Goal: Task Accomplishment & Management: Manage account settings

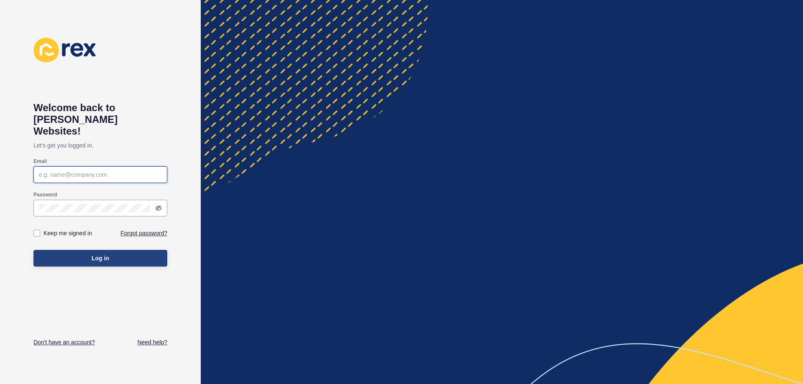
type input "[EMAIL_ADDRESS][DOMAIN_NAME]"
click at [87, 250] on button "Log in" at bounding box center [100, 258] width 134 height 17
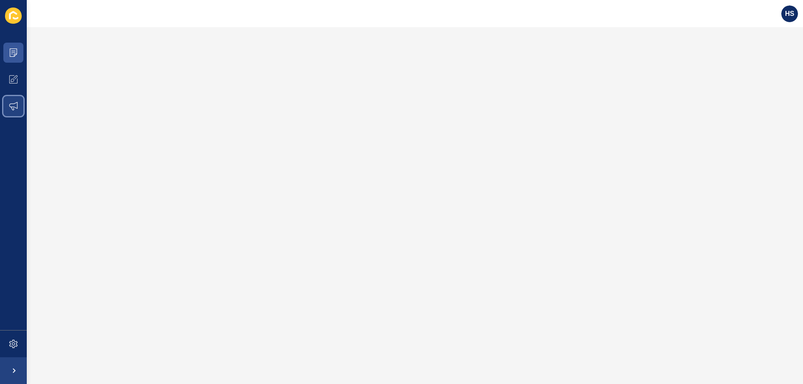
click at [23, 108] on span at bounding box center [13, 106] width 27 height 27
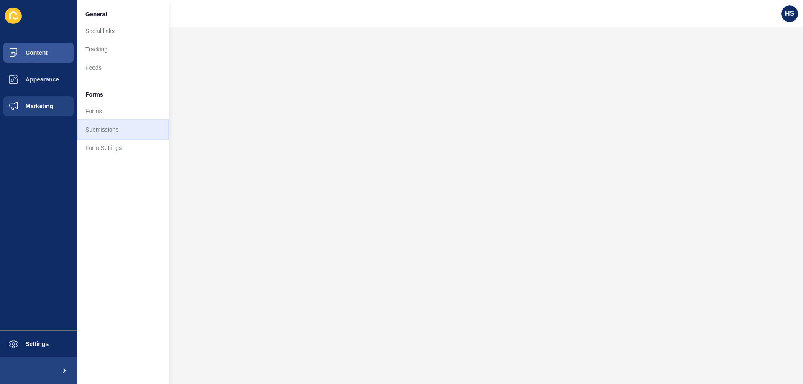
click at [102, 134] on link "Submissions" at bounding box center [123, 129] width 92 height 18
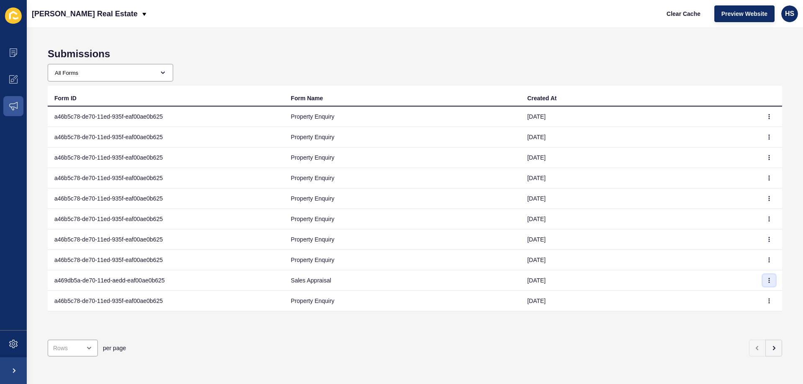
click at [763, 278] on button "button" at bounding box center [769, 281] width 13 height 12
click at [736, 292] on link "View" at bounding box center [740, 297] width 59 height 18
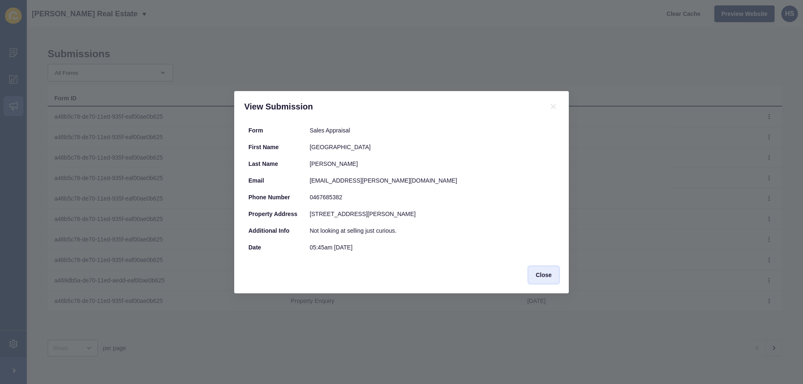
click at [545, 274] on span "Close" at bounding box center [544, 275] width 16 height 8
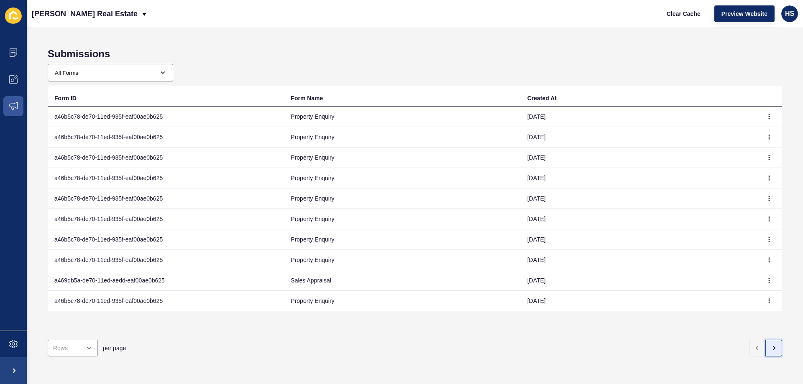
click at [770, 345] on icon "button" at bounding box center [773, 348] width 7 height 7
click at [767, 158] on icon "button" at bounding box center [769, 157] width 5 height 5
click at [734, 179] on link "View" at bounding box center [740, 174] width 59 height 18
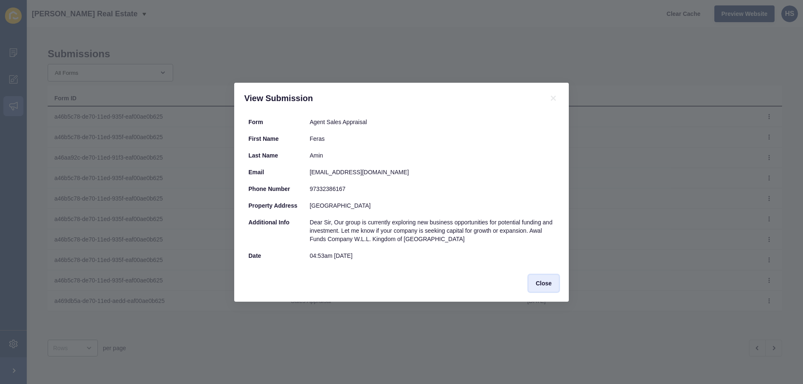
click at [546, 283] on span "Close" at bounding box center [544, 283] width 16 height 8
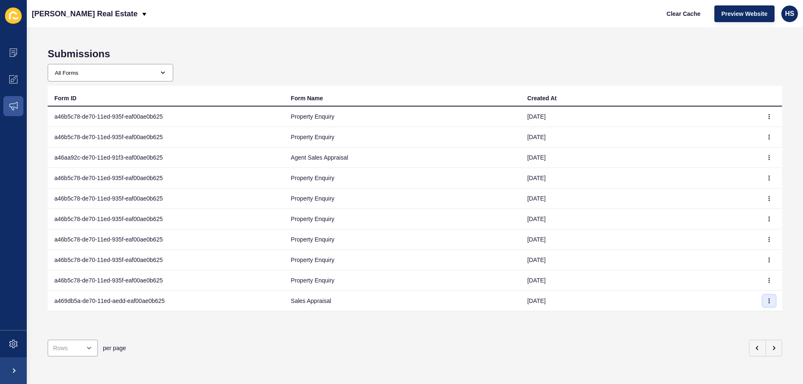
click at [767, 302] on button "button" at bounding box center [769, 301] width 13 height 12
click at [728, 314] on link "View" at bounding box center [740, 318] width 59 height 18
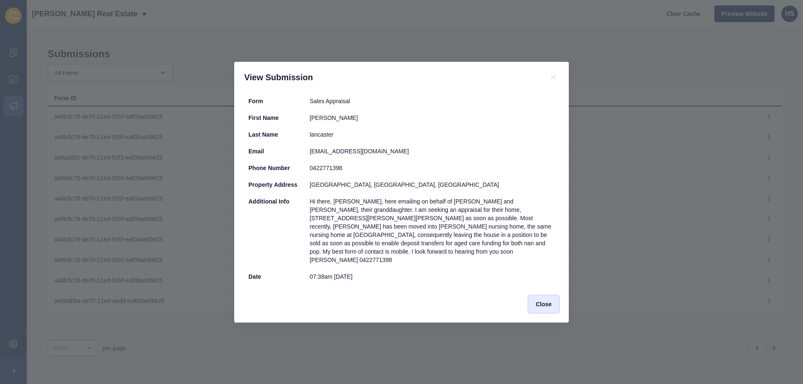
click at [546, 302] on span "Close" at bounding box center [544, 304] width 16 height 8
